Goal: Complete application form

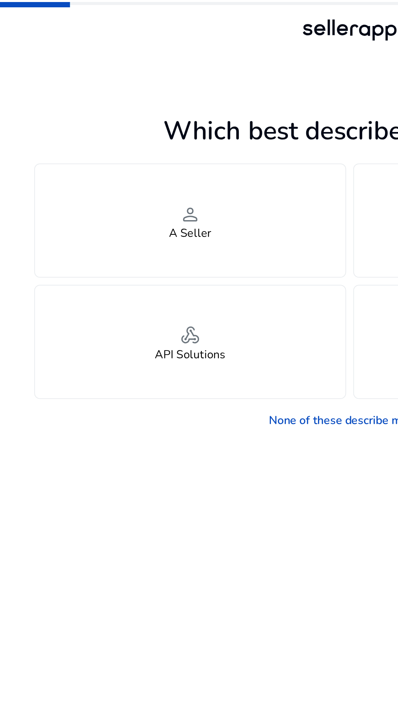
click at [106, 126] on span "person" at bounding box center [108, 122] width 12 height 15
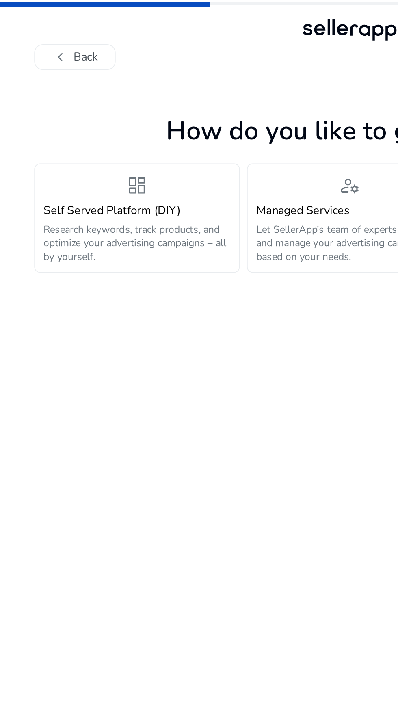
click at [97, 131] on p "Research keywords, track products, and optimize your advertising campaigns – al…" at bounding box center [78, 138] width 106 height 23
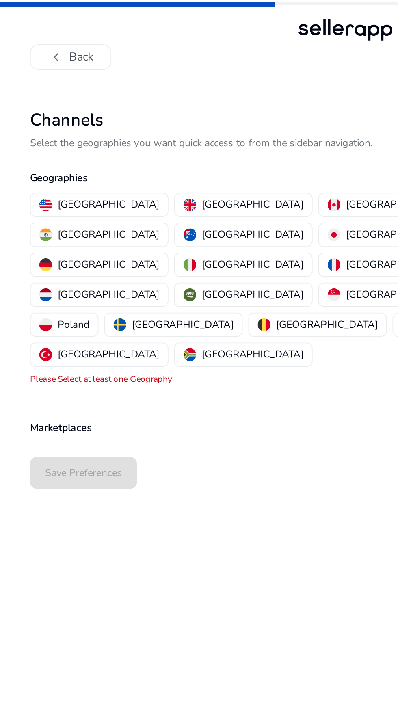
click at [56, 113] on p "[GEOGRAPHIC_DATA]" at bounding box center [64, 116] width 58 height 9
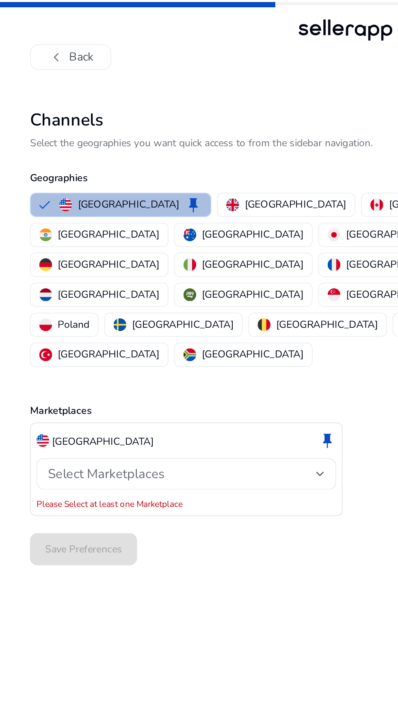
click at [281, 132] on p "[GEOGRAPHIC_DATA]" at bounding box center [310, 133] width 58 height 9
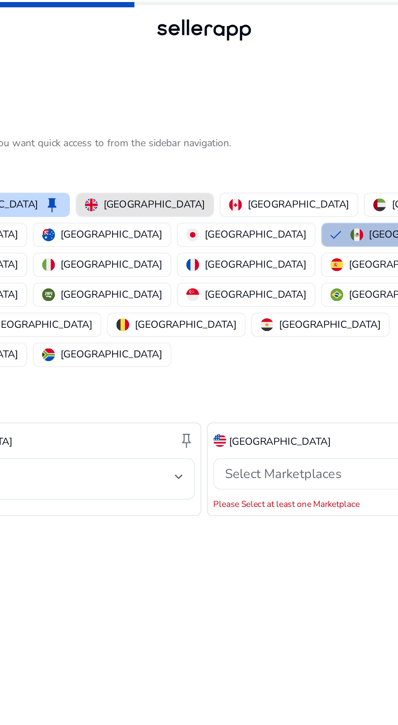
click at [147, 114] on p "[GEOGRAPHIC_DATA]" at bounding box center [171, 116] width 58 height 9
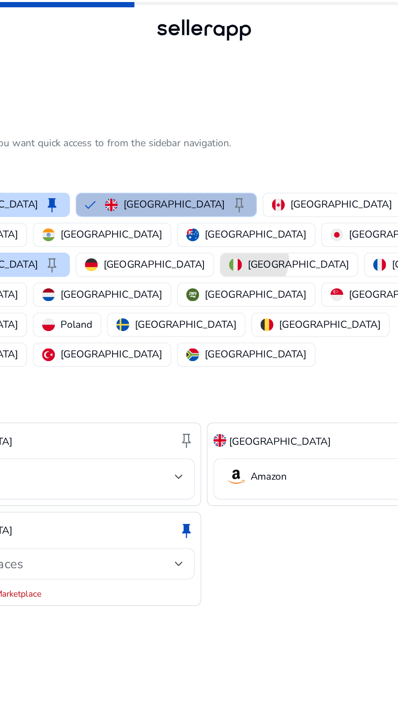
click at [238, 146] on p "[GEOGRAPHIC_DATA]" at bounding box center [253, 150] width 58 height 9
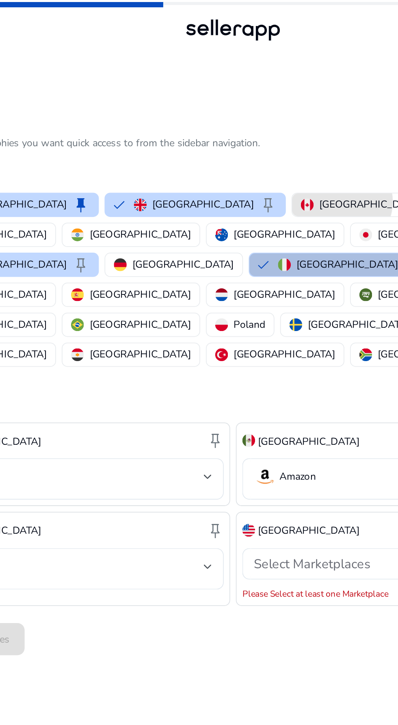
click at [248, 115] on p "[GEOGRAPHIC_DATA]" at bounding box center [277, 116] width 58 height 9
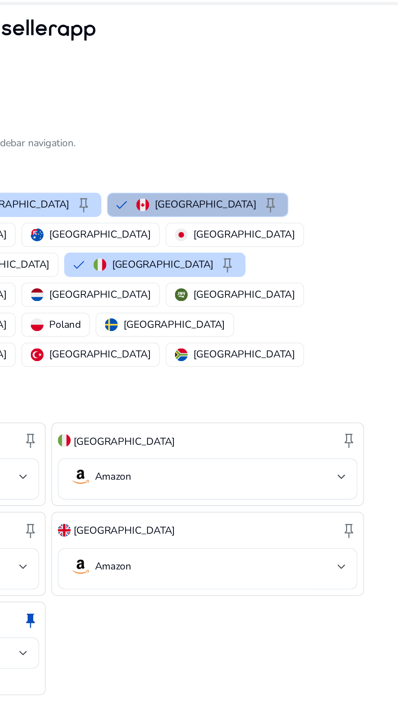
click at [93, 163] on p "[GEOGRAPHIC_DATA]" at bounding box center [64, 167] width 58 height 9
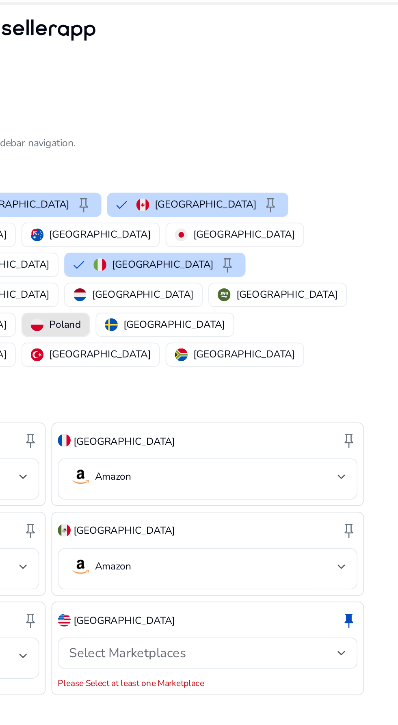
click at [217, 180] on p "Poland" at bounding box center [208, 184] width 18 height 9
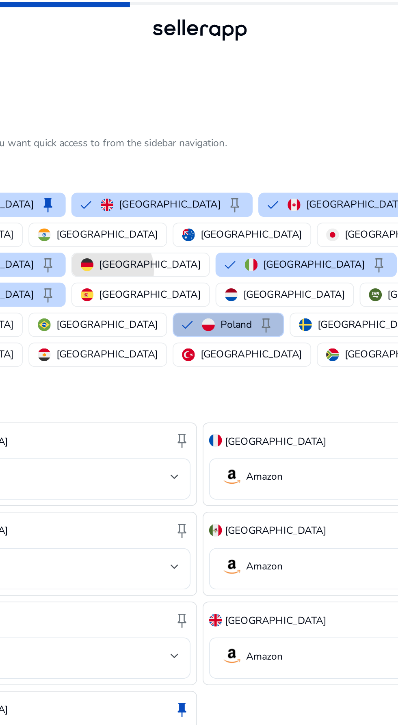
click at [195, 146] on p "[GEOGRAPHIC_DATA]" at bounding box center [171, 150] width 58 height 9
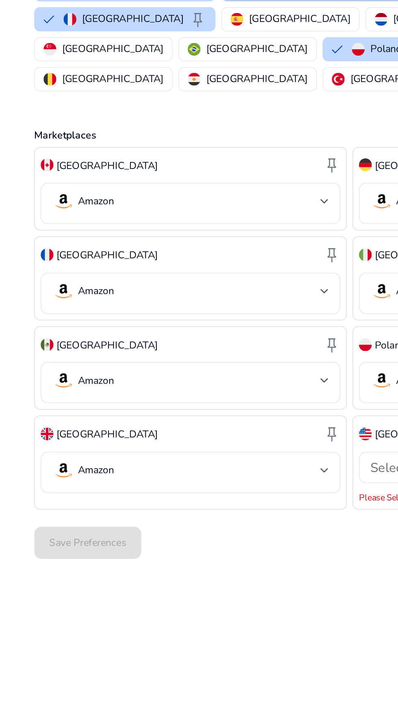
click at [62, 453] on div "Save Preferences" at bounding box center [198, 465] width 359 height 25
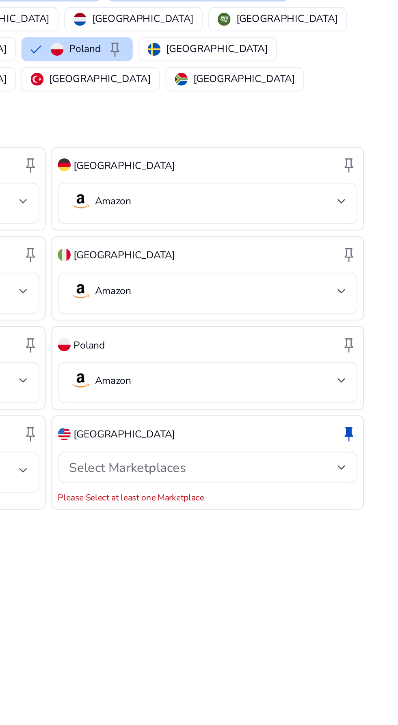
click at [367, 421] on div at bounding box center [365, 422] width 5 height 3
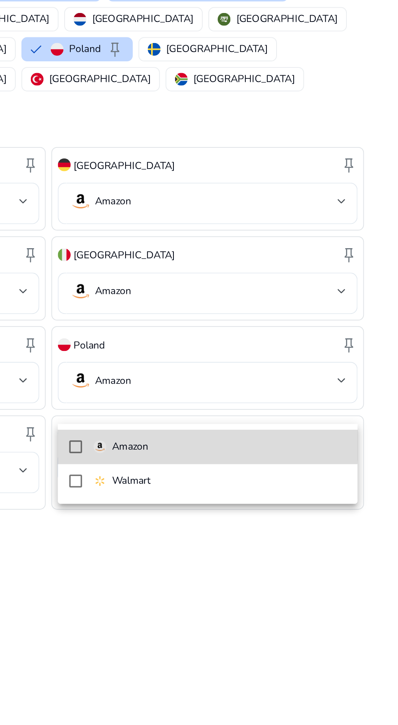
click at [233, 409] on div "Amazon" at bounding box center [240, 411] width 31 height 9
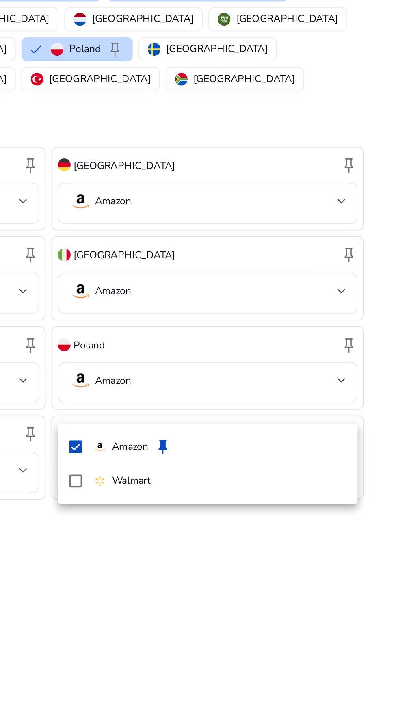
click at [319, 485] on div at bounding box center [199, 362] width 398 height 725
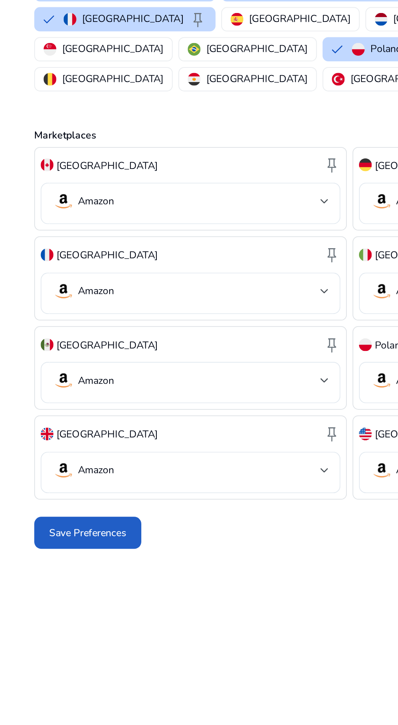
click at [52, 456] on span "Save Preferences" at bounding box center [50, 460] width 44 height 9
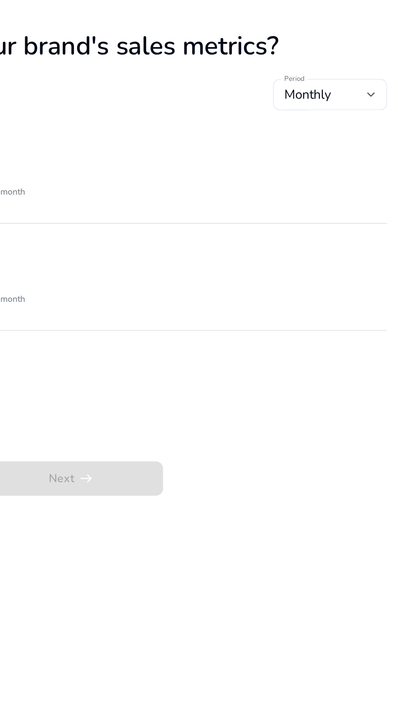
click at [370, 99] on div at bounding box center [369, 98] width 5 height 3
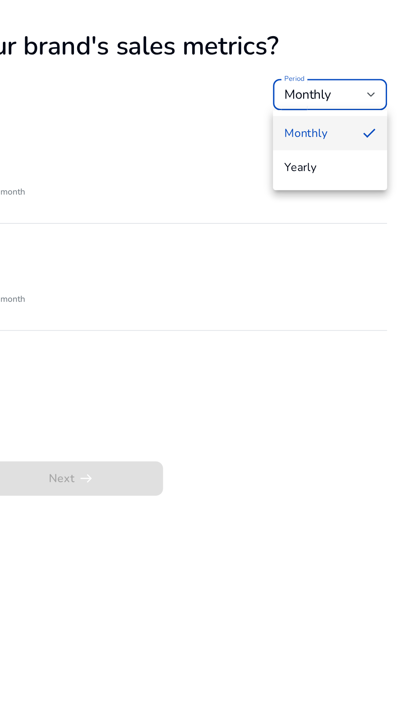
click at [262, 122] on div at bounding box center [199, 362] width 398 height 725
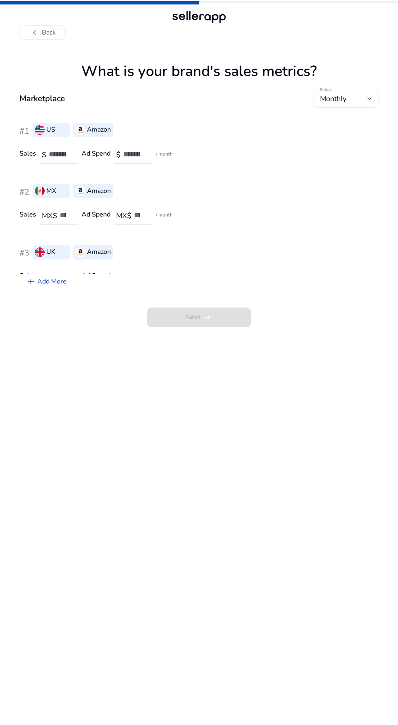
scroll to position [1, 0]
click at [212, 316] on span "Next arrow_right_alt" at bounding box center [199, 316] width 104 height 19
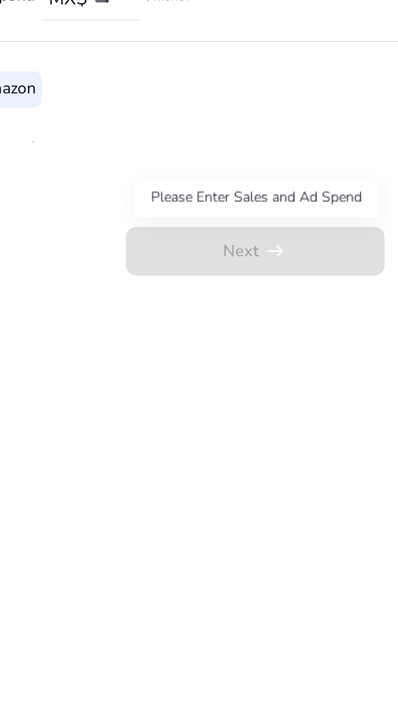
click at [214, 297] on div "Please Enter Sales and Ad Spend" at bounding box center [200, 296] width 98 height 16
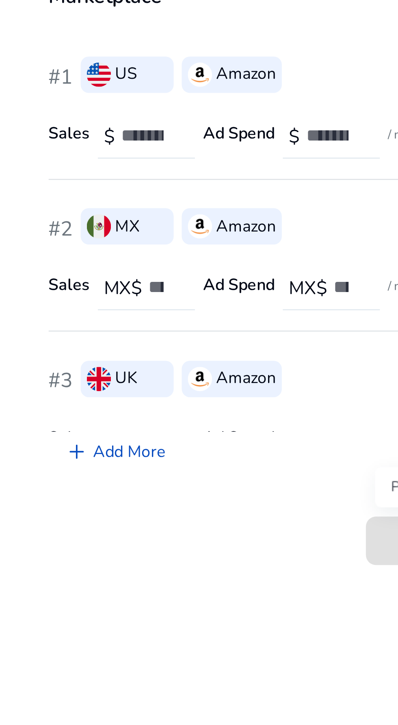
click at [64, 156] on input "number" at bounding box center [60, 154] width 23 height 9
type input "**"
click at [137, 154] on input "number" at bounding box center [134, 154] width 23 height 9
type input "**"
click at [67, 216] on input "number" at bounding box center [66, 215] width 12 height 9
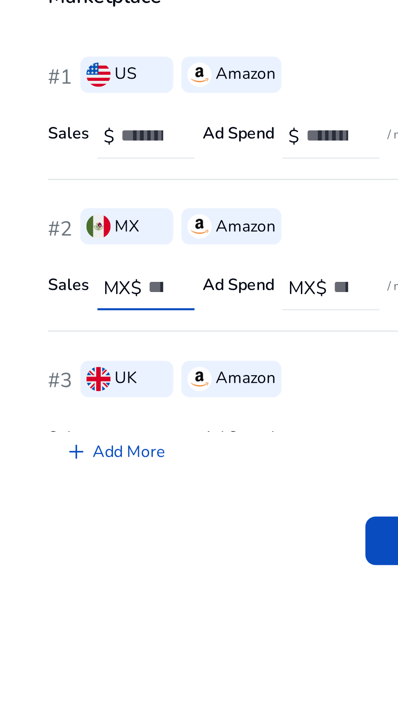
type input "**"
click at [141, 214] on input "number" at bounding box center [140, 215] width 12 height 9
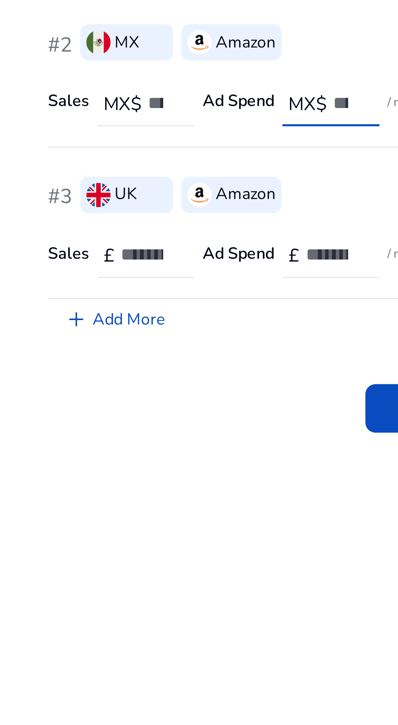
type input "**"
click at [55, 254] on input "number" at bounding box center [60, 255] width 23 height 9
type input "**"
click at [138, 255] on input "number" at bounding box center [134, 255] width 23 height 9
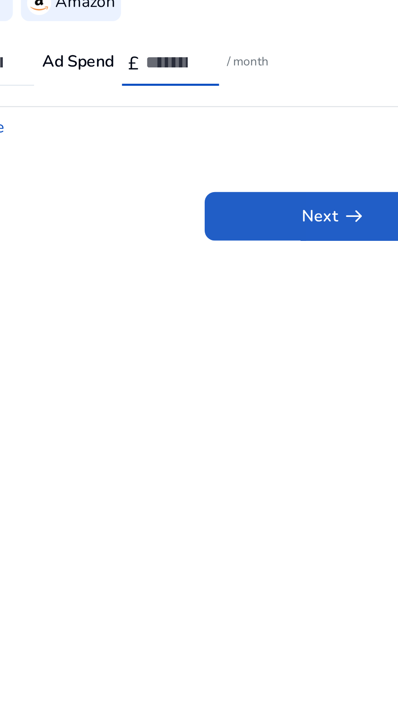
type input "**"
click at [202, 316] on span "arrow_right_alt" at bounding box center [207, 317] width 10 height 10
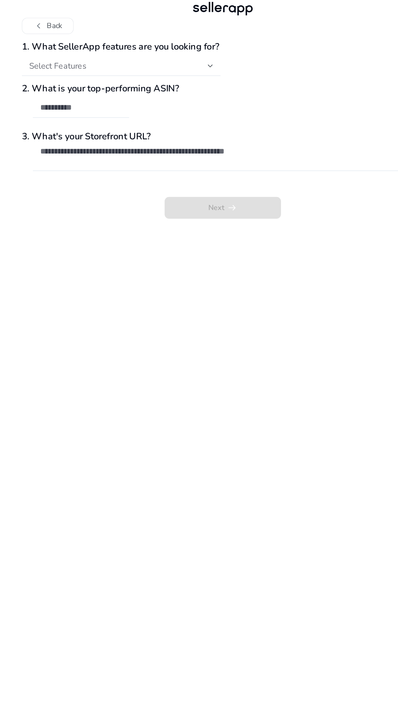
scroll to position [0, 0]
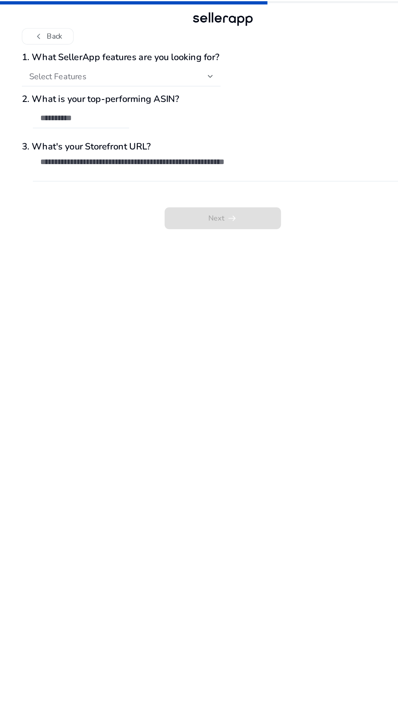
click at [238, 313] on app-questions-diy "1. What SellerApp features are you looking for? Select Features 2. What is your…" at bounding box center [198, 385] width 359 height 679
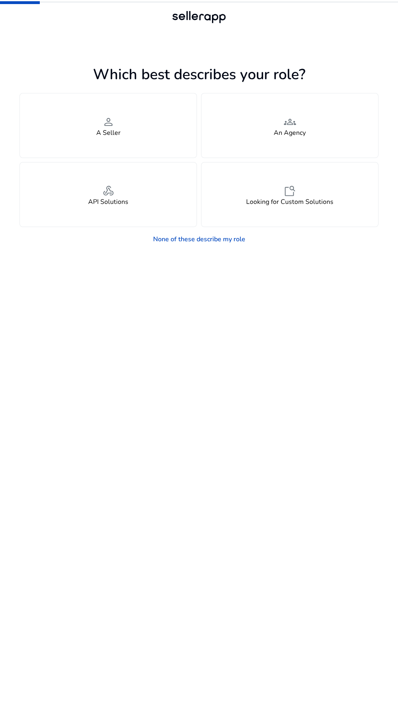
click at [134, 123] on div "person A Seller" at bounding box center [108, 125] width 177 height 64
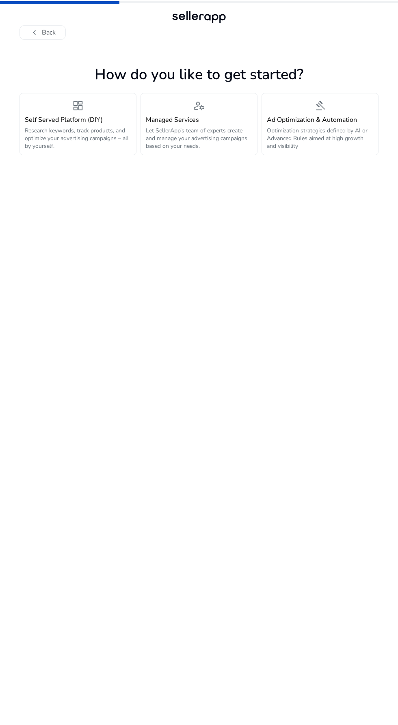
click at [95, 112] on div "dashboard Self Served Platform (DIY) Research keywords, track products, and opt…" at bounding box center [78, 124] width 106 height 52
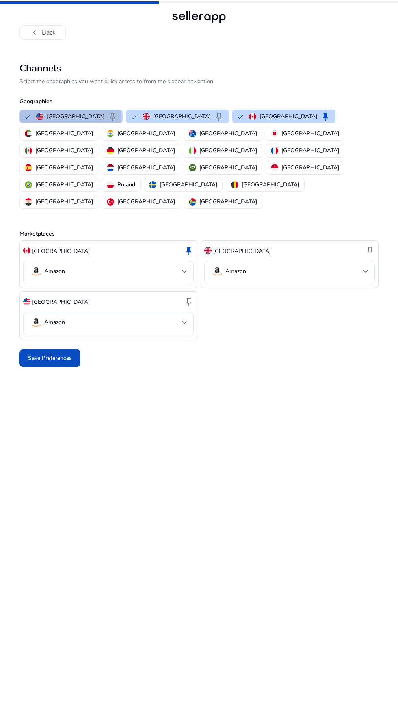
click at [70, 117] on p "[GEOGRAPHIC_DATA]" at bounding box center [76, 116] width 58 height 9
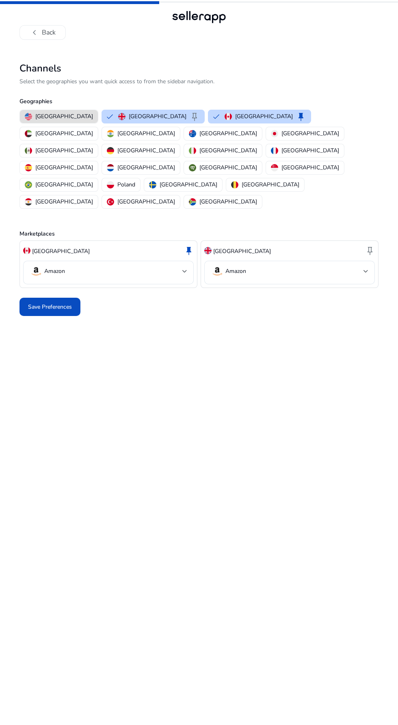
click at [48, 303] on span "Save Preferences" at bounding box center [50, 307] width 44 height 9
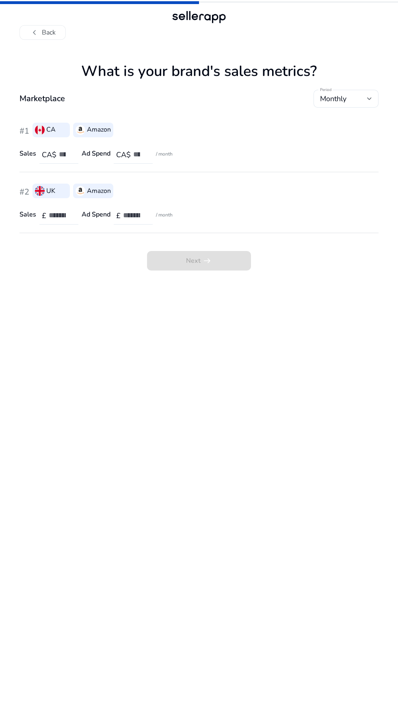
click at [56, 39] on button "chevron_left Back" at bounding box center [42, 32] width 46 height 15
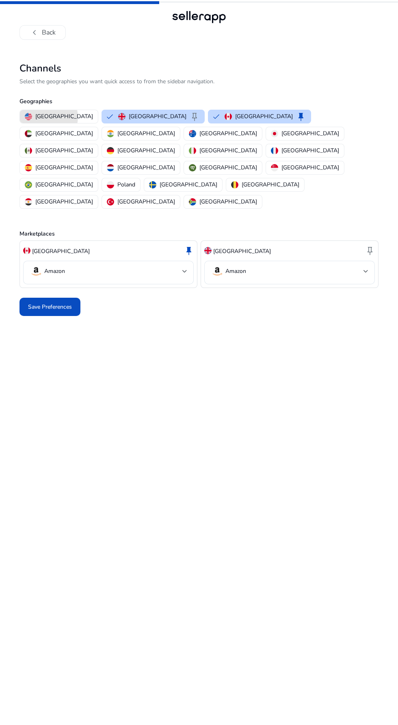
click at [48, 117] on p "[GEOGRAPHIC_DATA]" at bounding box center [64, 116] width 58 height 9
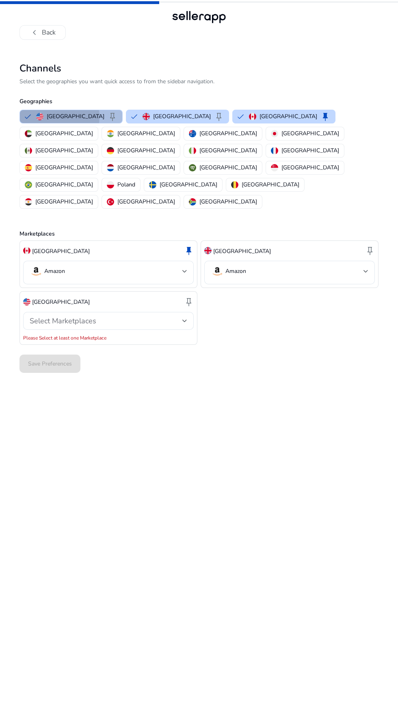
click at [43, 117] on img "button" at bounding box center [39, 116] width 7 height 7
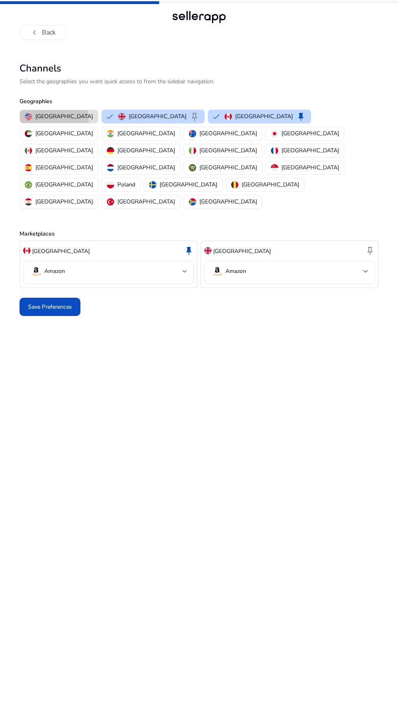
click at [54, 119] on p "[GEOGRAPHIC_DATA]" at bounding box center [64, 116] width 58 height 9
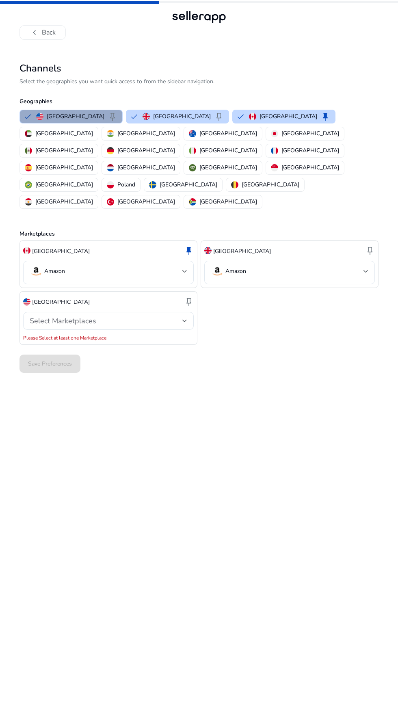
click at [108, 117] on span "keep" at bounding box center [113, 117] width 10 height 10
click at [249, 121] on div "Canada keep" at bounding box center [289, 117] width 81 height 10
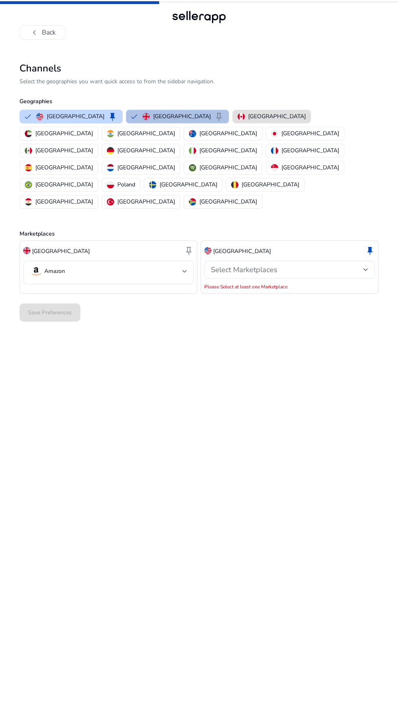
click at [162, 119] on p "[GEOGRAPHIC_DATA]" at bounding box center [182, 116] width 58 height 9
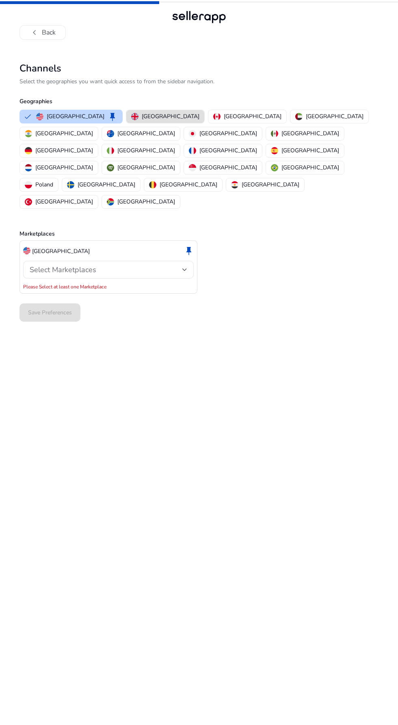
click at [292, 48] on div "Channels Select the geographies you want quick access to from the sidebar navig…" at bounding box center [199, 382] width 398 height 685
click at [142, 116] on p "[GEOGRAPHIC_DATA]" at bounding box center [171, 116] width 58 height 9
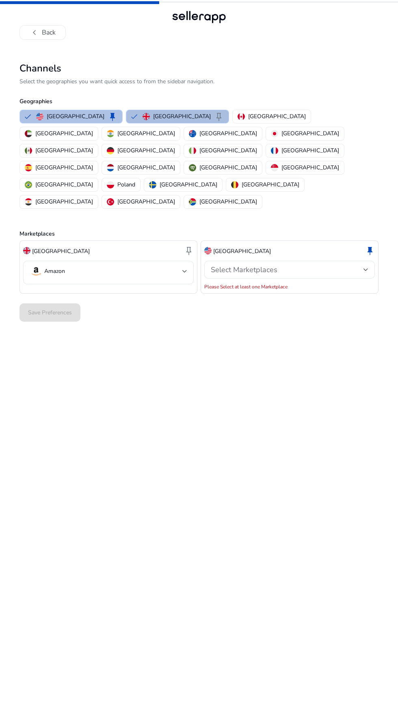
click at [108, 116] on span "keep" at bounding box center [113, 117] width 10 height 10
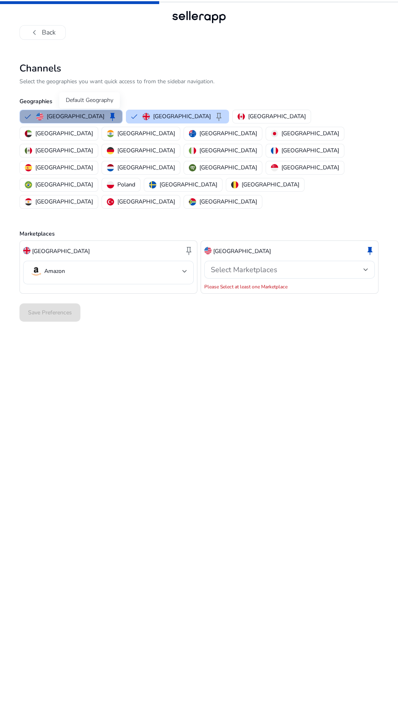
click at [108, 117] on span "keep" at bounding box center [113, 117] width 10 height 10
click at [214, 117] on span "keep" at bounding box center [219, 117] width 10 height 10
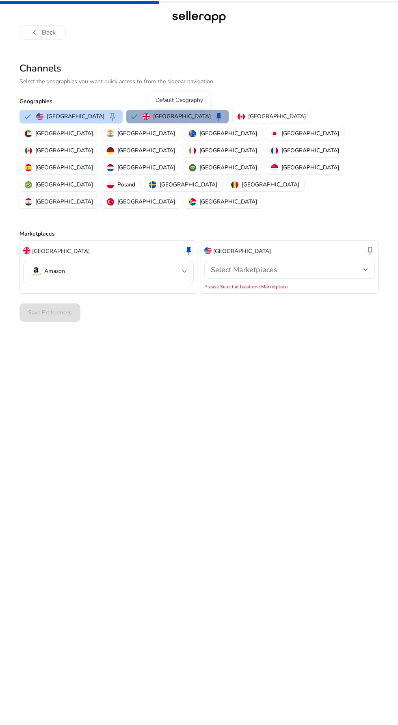
click at [214, 117] on span "keep" at bounding box center [219, 117] width 10 height 10
click at [143, 119] on img "button" at bounding box center [146, 116] width 7 height 7
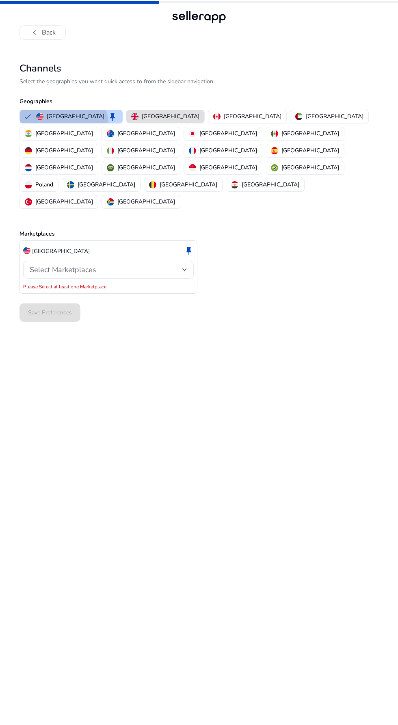
click at [63, 117] on p "[GEOGRAPHIC_DATA]" at bounding box center [76, 116] width 58 height 9
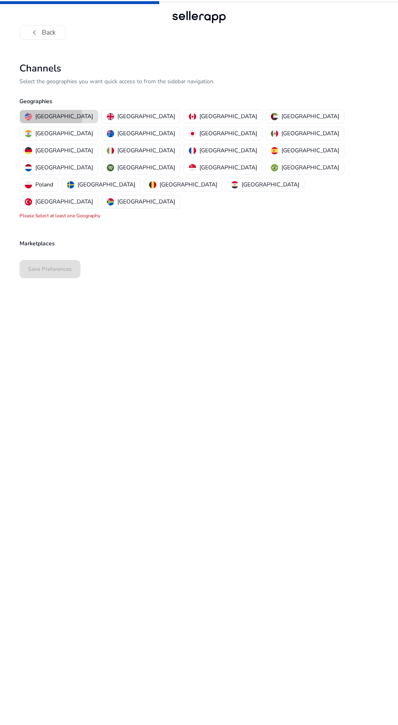
click at [51, 117] on p "[GEOGRAPHIC_DATA]" at bounding box center [64, 116] width 58 height 9
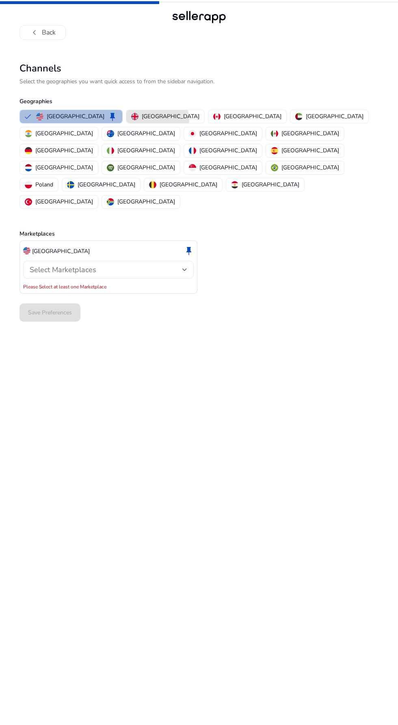
click at [142, 120] on p "[GEOGRAPHIC_DATA]" at bounding box center [171, 116] width 58 height 9
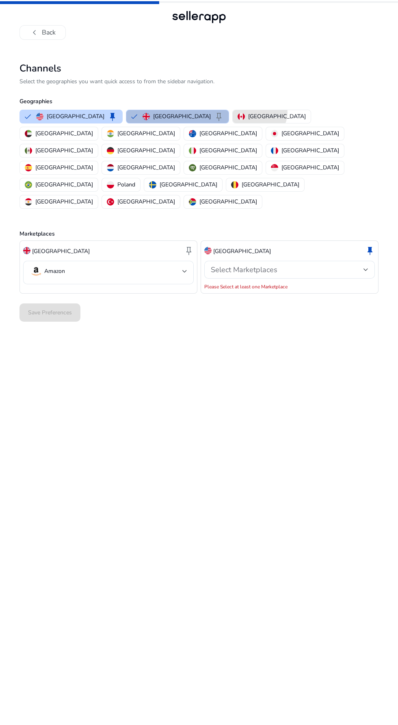
click at [0, 347] on div "Channels Select the geographies you want quick access to from the sidebar navig…" at bounding box center [199, 382] width 398 height 685
click at [248, 120] on p "[GEOGRAPHIC_DATA]" at bounding box center [277, 116] width 58 height 9
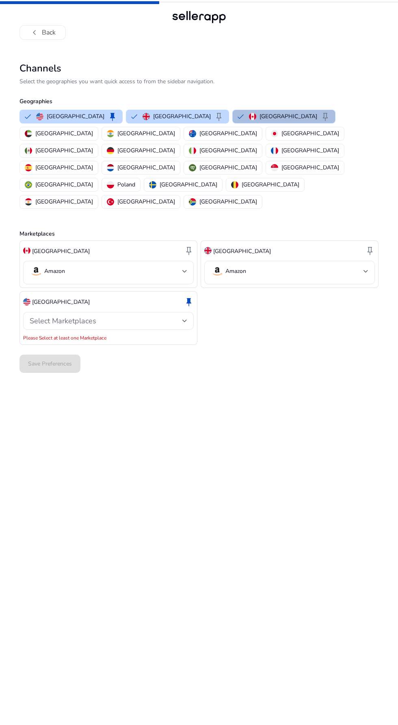
click at [185, 319] on div at bounding box center [184, 320] width 5 height 3
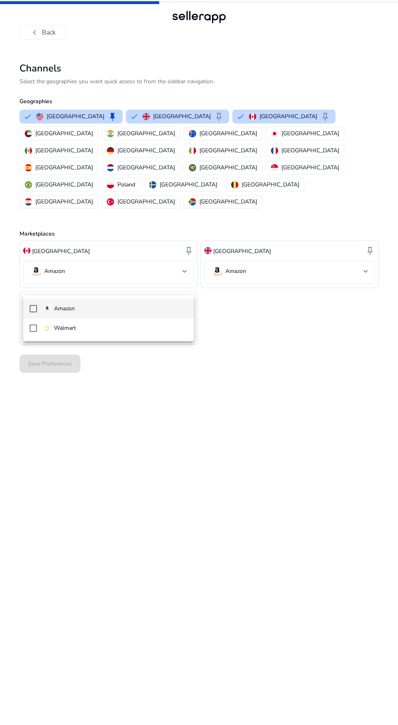
click at [103, 300] on mat-option "Amazon" at bounding box center [108, 308] width 171 height 19
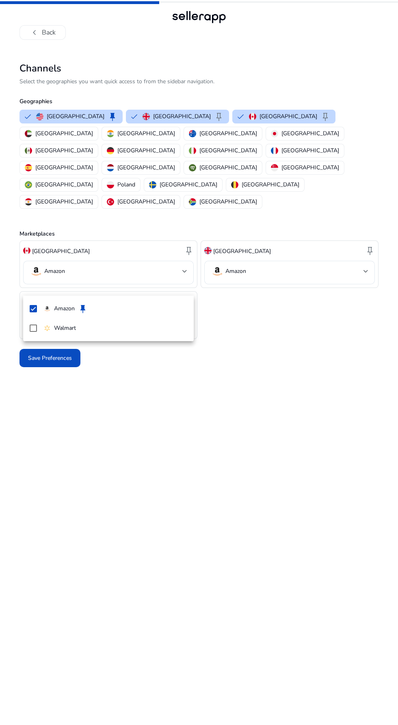
click at [249, 374] on div at bounding box center [199, 362] width 398 height 725
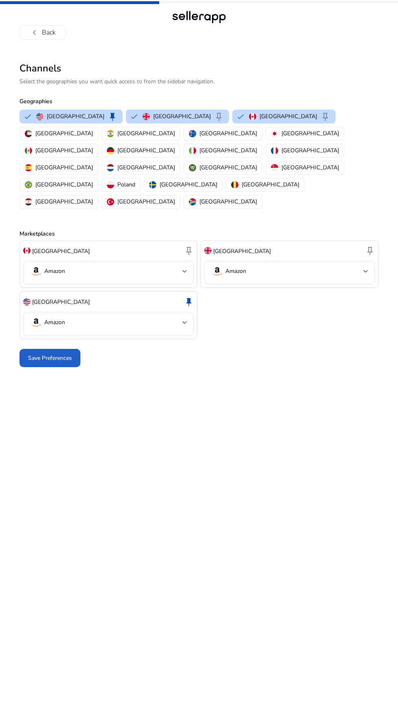
click at [48, 354] on span "Save Preferences" at bounding box center [50, 358] width 44 height 9
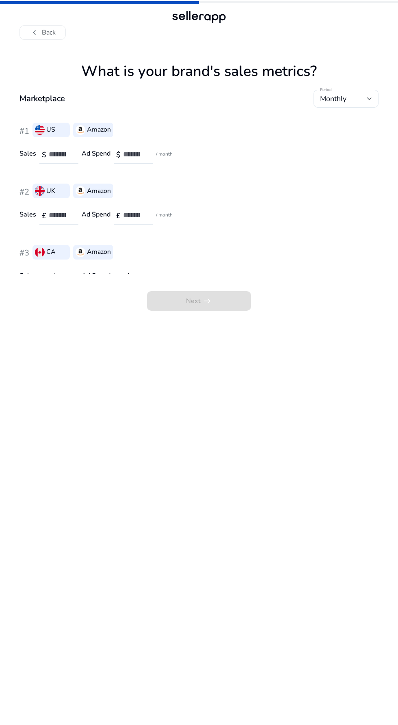
click at [209, 306] on span "Next arrow_right_alt" at bounding box center [199, 300] width 104 height 19
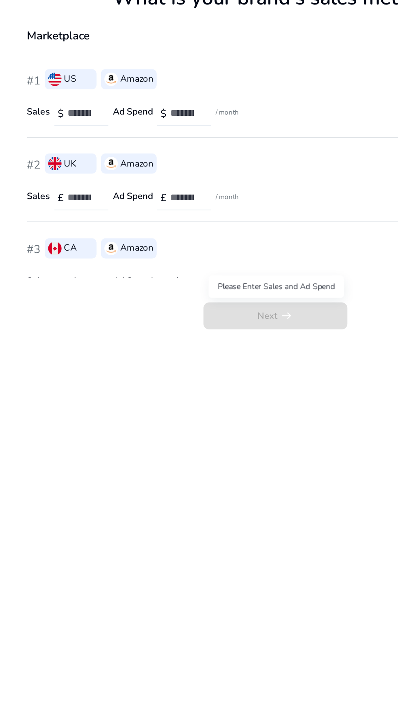
click at [60, 156] on input "number" at bounding box center [60, 154] width 23 height 9
type input "*"
click at [134, 154] on input "number" at bounding box center [134, 154] width 23 height 9
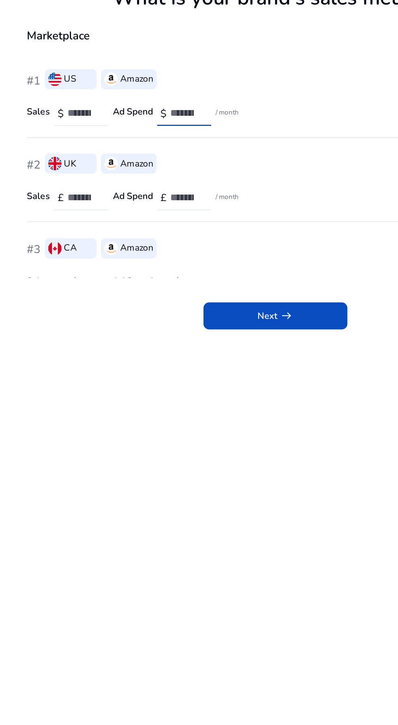
type input "*"
click at [58, 213] on input "number" at bounding box center [60, 215] width 23 height 9
type input "*"
click at [144, 214] on input "number" at bounding box center [134, 215] width 23 height 9
type input "*"
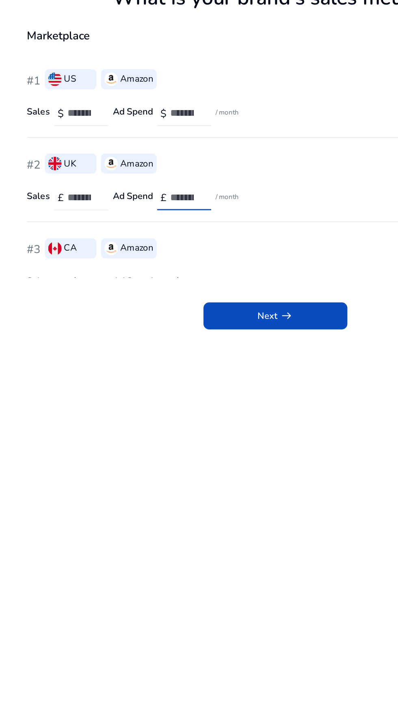
click at [92, 306] on div "Next arrow_right_alt" at bounding box center [198, 291] width 359 height 37
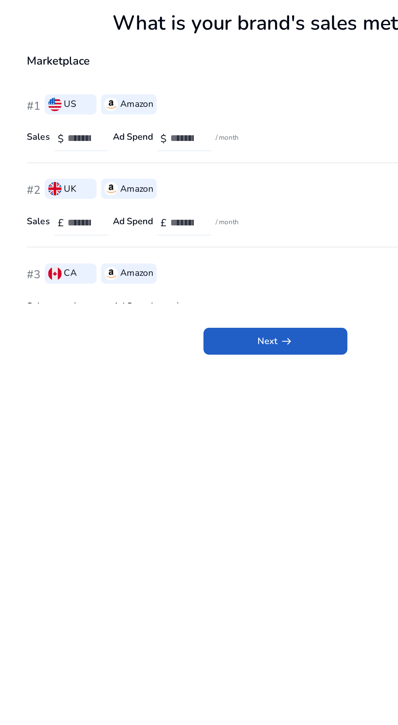
click at [205, 304] on span "arrow_right_alt" at bounding box center [207, 301] width 10 height 10
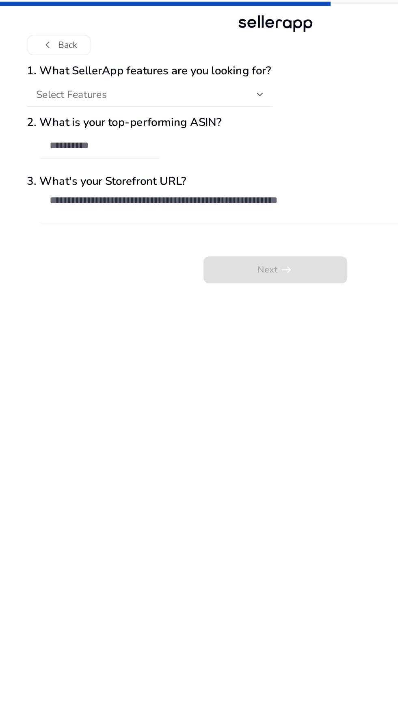
click at [190, 69] on div at bounding box center [188, 68] width 5 height 3
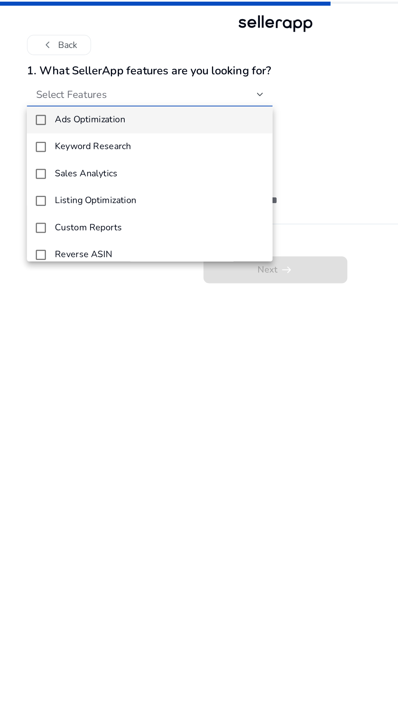
scroll to position [2, 0]
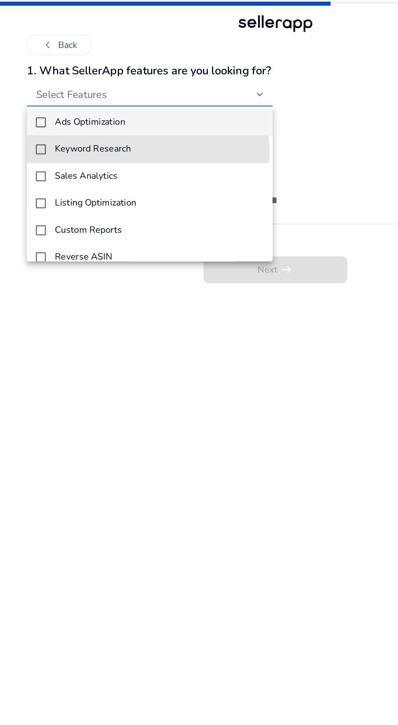
click at [88, 110] on h4 "Keyword Research" at bounding box center [67, 108] width 55 height 8
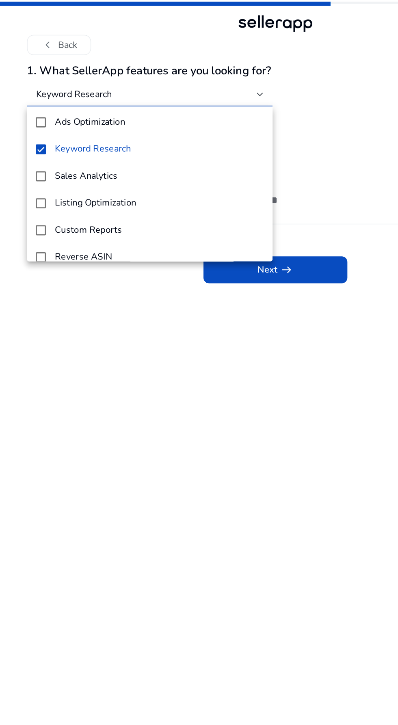
click at [190, 265] on div at bounding box center [199, 362] width 398 height 725
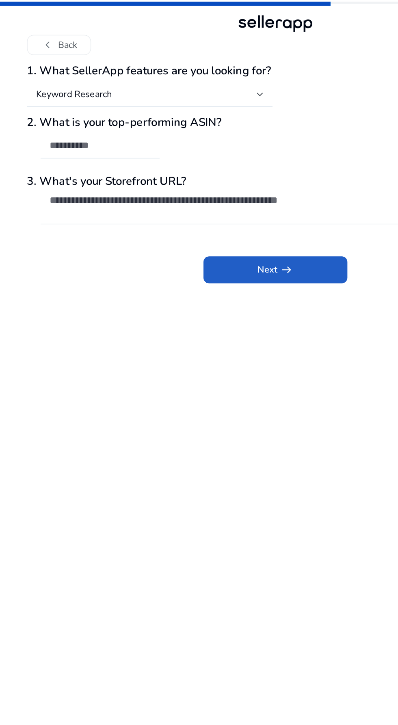
click at [213, 201] on span at bounding box center [199, 194] width 104 height 19
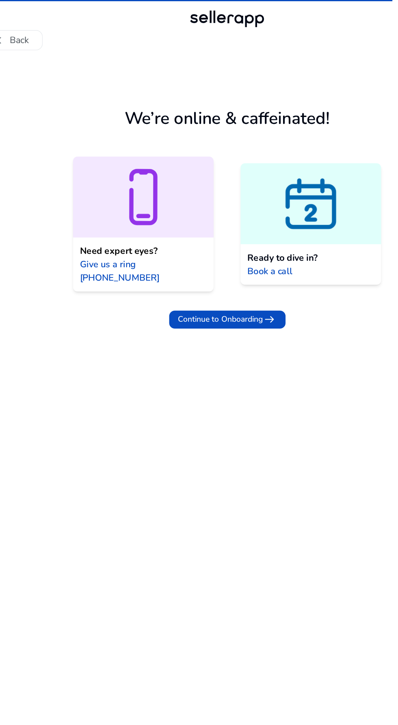
click at [227, 229] on span "arrow_right_alt" at bounding box center [230, 234] width 10 height 10
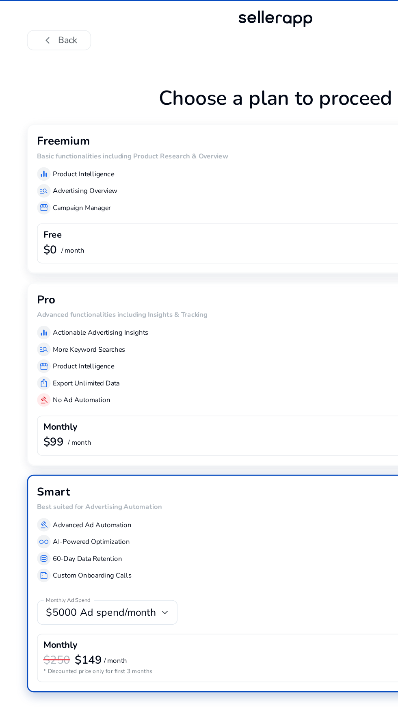
click at [110, 177] on div "Free" at bounding box center [198, 173] width 335 height 9
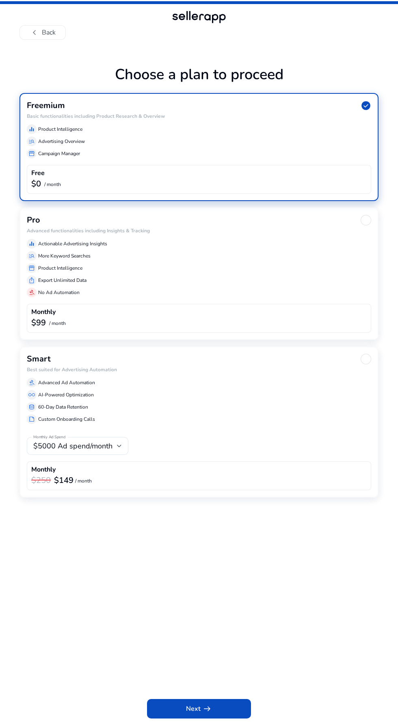
scroll to position [33, 0]
click at [212, 708] on span at bounding box center [199, 708] width 104 height 19
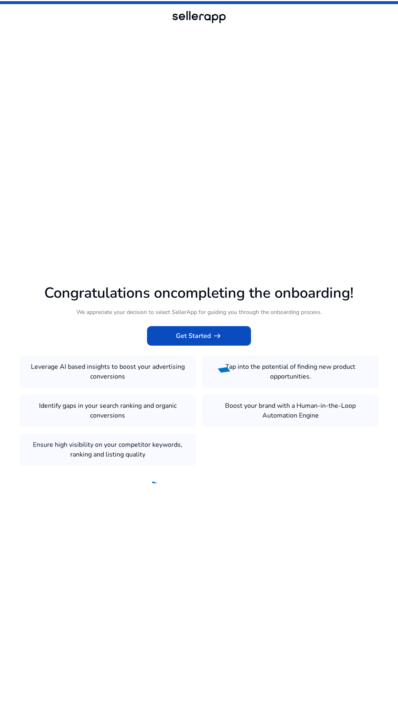
click at [201, 335] on span "Get Started arrow_right_alt" at bounding box center [199, 336] width 46 height 10
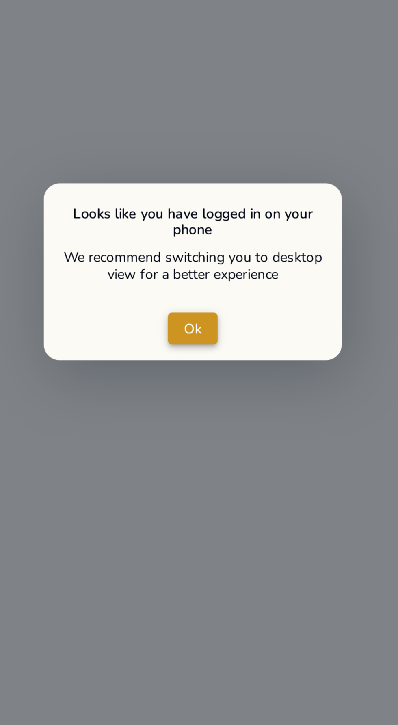
click at [201, 363] on span "Ok" at bounding box center [198, 361] width 7 height 9
